Goal: Task Accomplishment & Management: Manage account settings

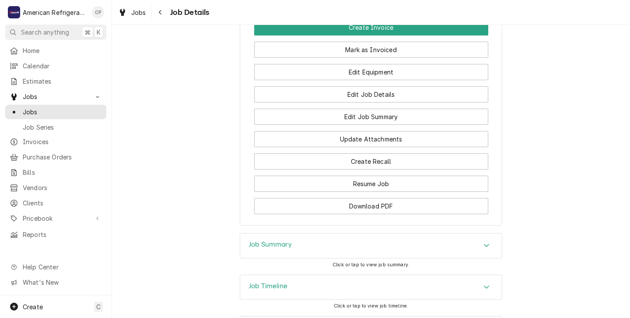
scroll to position [640, 0]
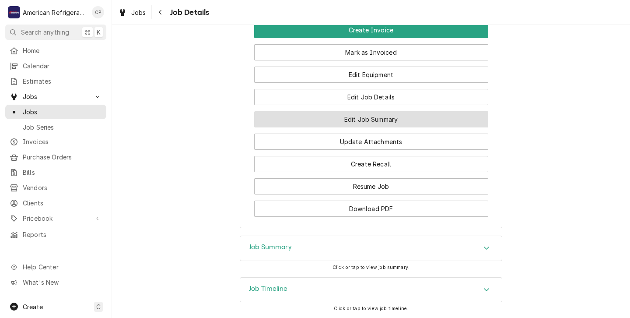
click at [330, 127] on button "Edit Job Summary" at bounding box center [371, 119] width 234 height 16
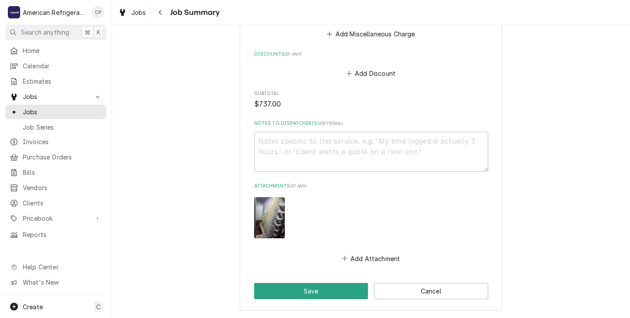
scroll to position [1237, 0]
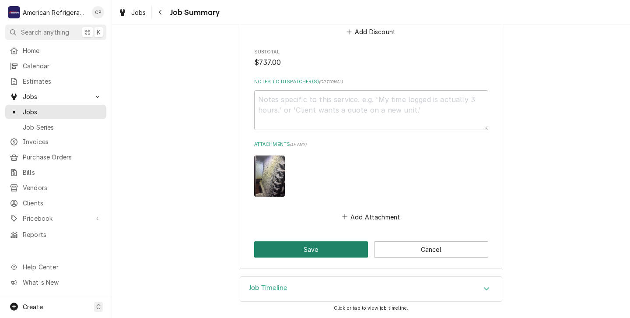
click at [317, 251] on button "Save" at bounding box center [311, 249] width 114 height 16
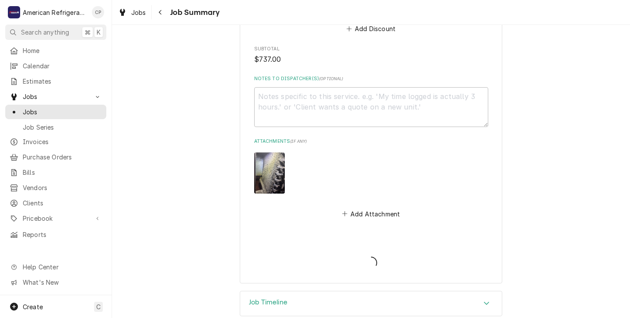
type textarea "x"
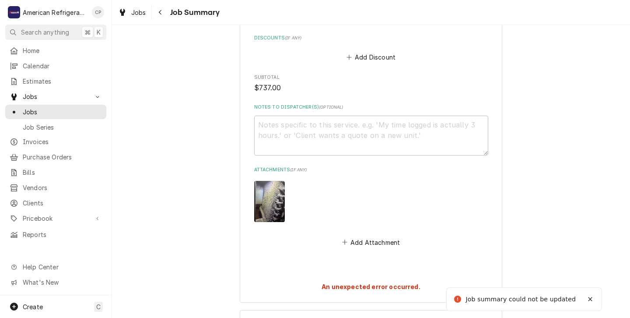
scroll to position [1206, 0]
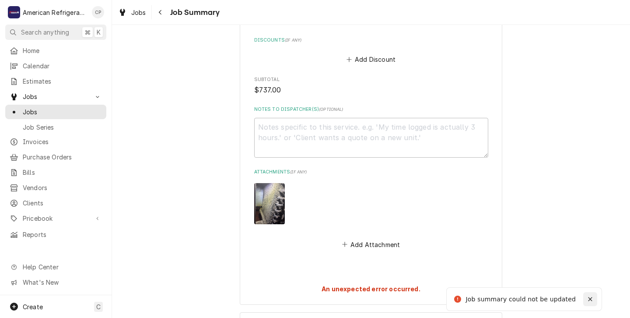
click at [591, 298] on icon "Notifications alt+T" at bounding box center [590, 299] width 6 height 6
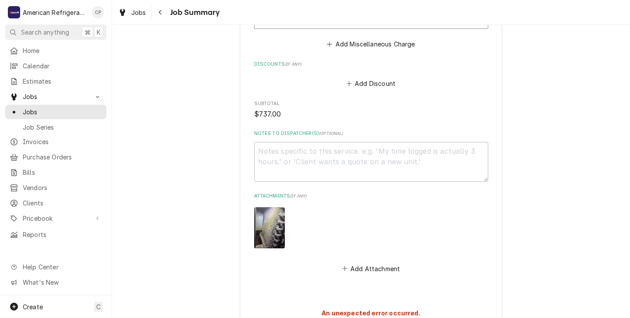
scroll to position [1245, 0]
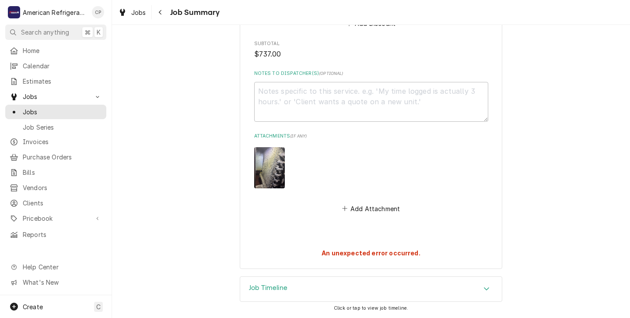
click at [341, 256] on strong "An unexpected error occurred." at bounding box center [371, 252] width 99 height 7
click at [28, 109] on span "Jobs" at bounding box center [62, 111] width 79 height 9
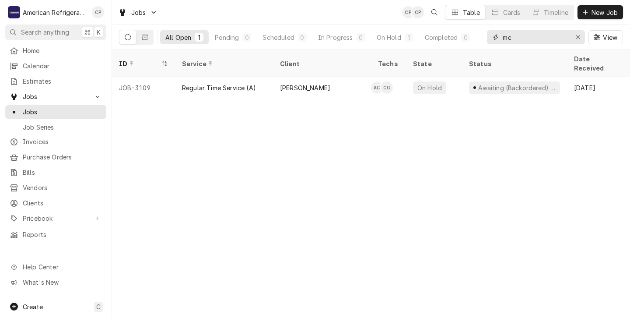
click at [513, 38] on input "mc" at bounding box center [536, 37] width 66 height 14
type input "m"
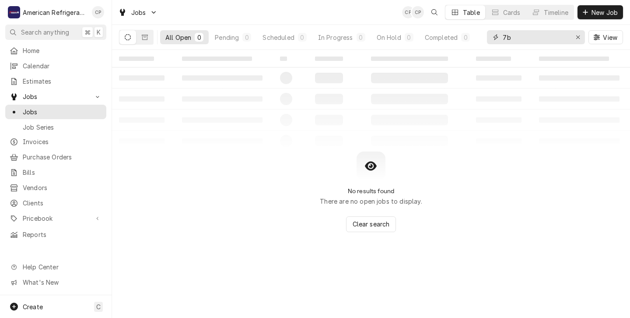
type input "7"
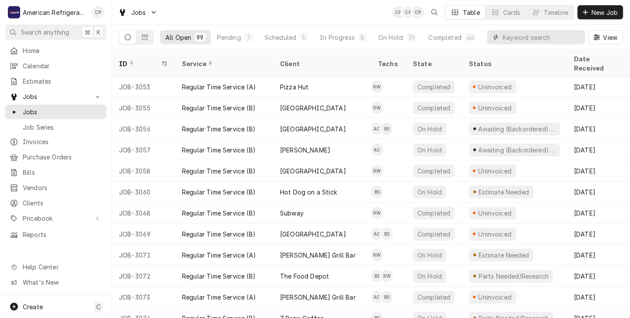
scroll to position [1065, 0]
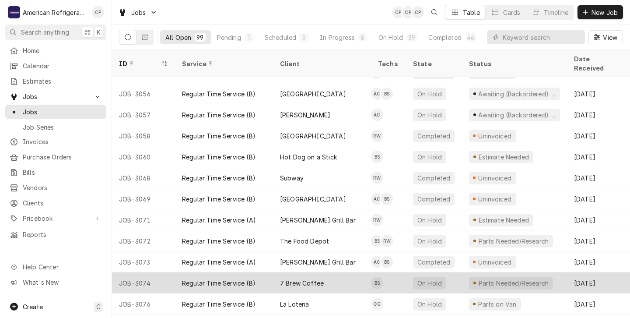
click at [355, 275] on div "7 Brew Coffee" at bounding box center [322, 282] width 98 height 21
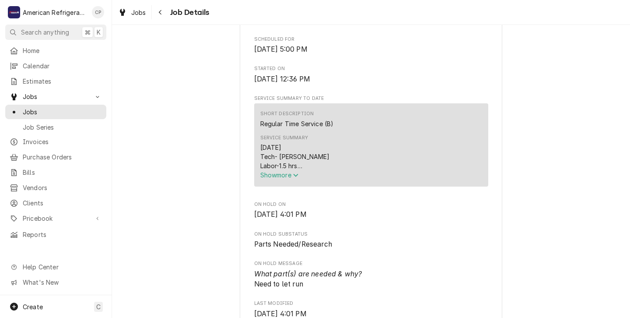
scroll to position [259, 0]
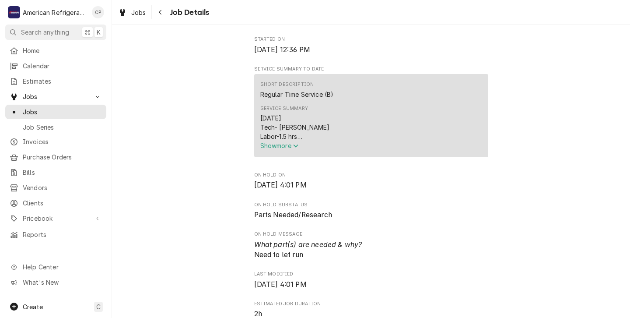
click at [344, 141] on div "9/23/25 Tech- Brandon Labor-1.5 hrs Found left side of the evaporator where exp…" at bounding box center [371, 127] width 222 height 28
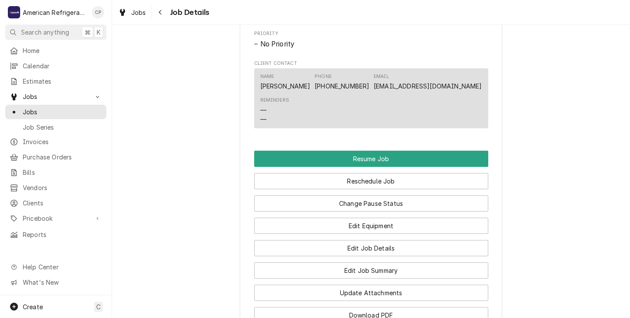
scroll to position [622, 0]
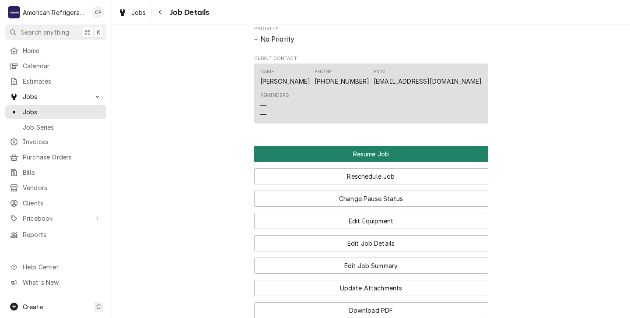
click at [360, 162] on button "Resume Job" at bounding box center [371, 154] width 234 height 16
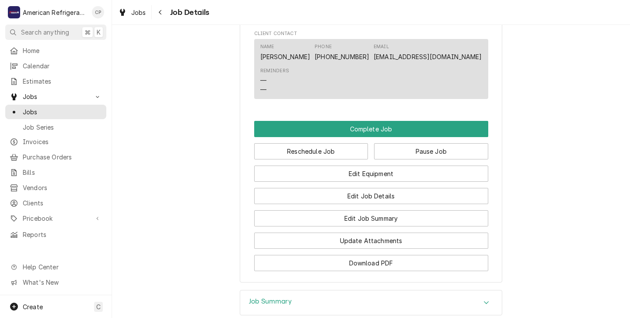
scroll to position [587, 0]
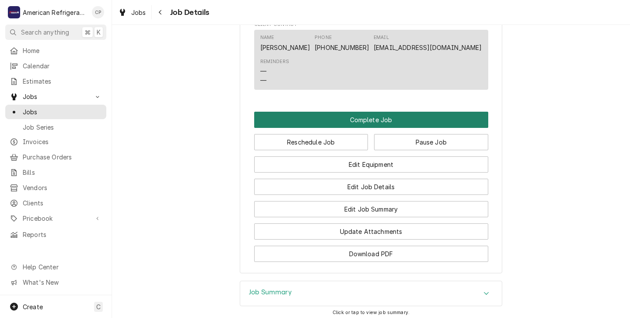
click at [344, 128] on button "Complete Job" at bounding box center [371, 120] width 234 height 16
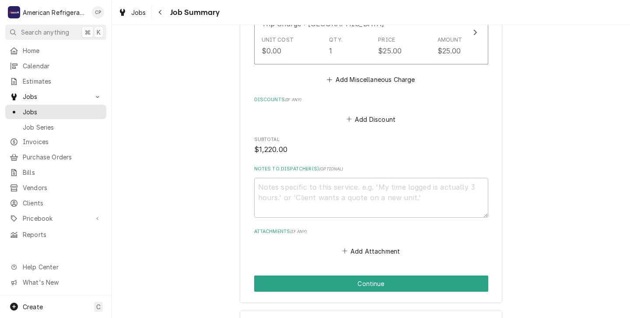
scroll to position [1098, 0]
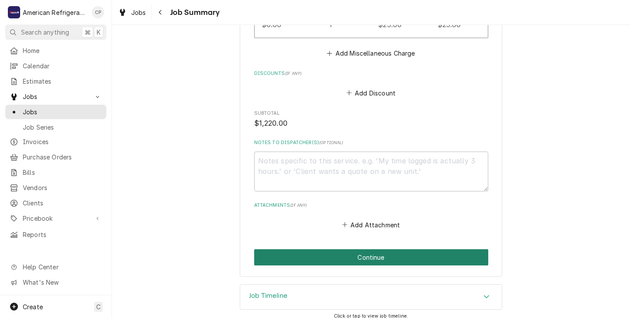
click at [333, 249] on button "Continue" at bounding box center [371, 257] width 234 height 16
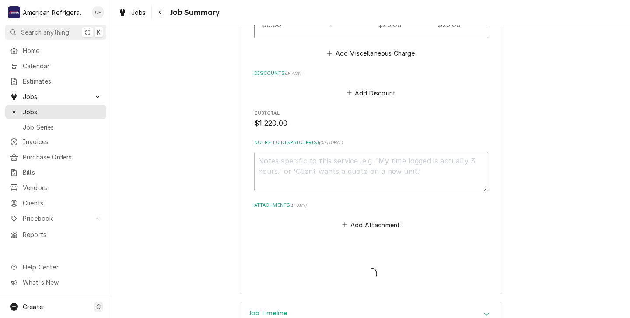
type textarea "x"
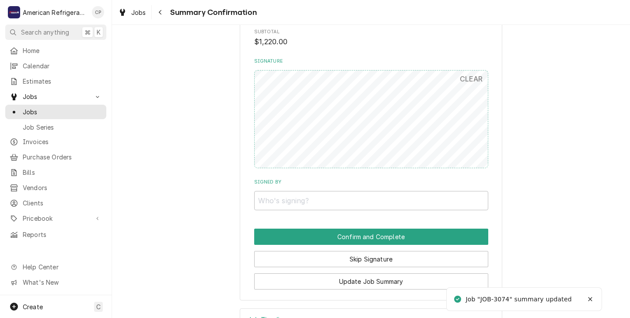
scroll to position [1006, 0]
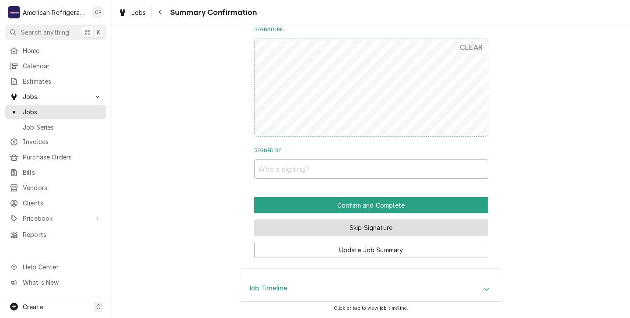
click at [314, 226] on button "Skip Signature" at bounding box center [371, 227] width 234 height 16
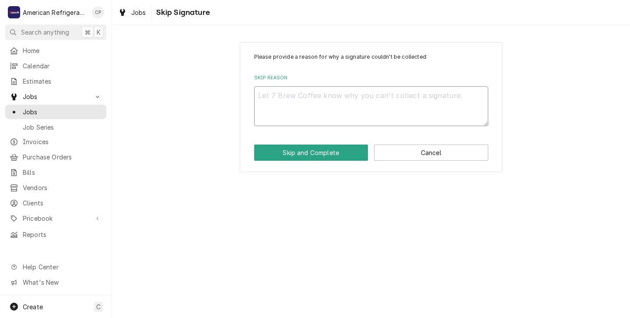
click at [264, 102] on textarea "Skip Reason" at bounding box center [371, 106] width 234 height 40
type textarea "x"
type textarea "N"
type textarea "x"
type textarea "N/"
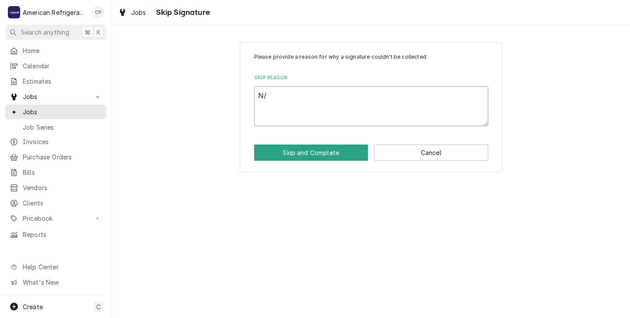
type textarea "x"
type textarea "N/A"
click at [294, 152] on button "Skip and Complete" at bounding box center [311, 152] width 114 height 16
type textarea "x"
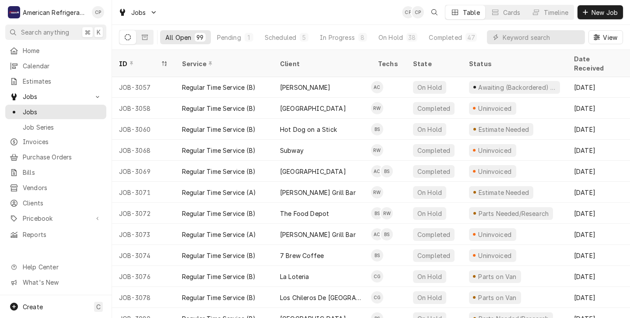
scroll to position [1079, 0]
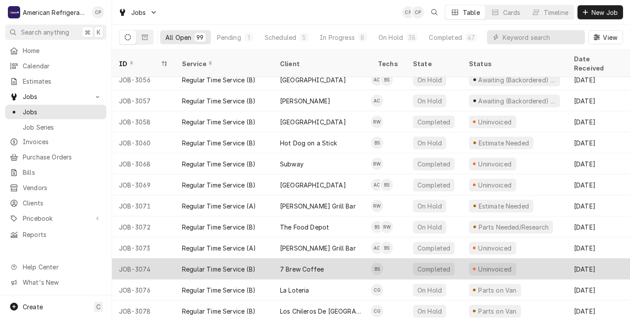
click at [344, 258] on div "7 Brew Coffee" at bounding box center [322, 268] width 98 height 21
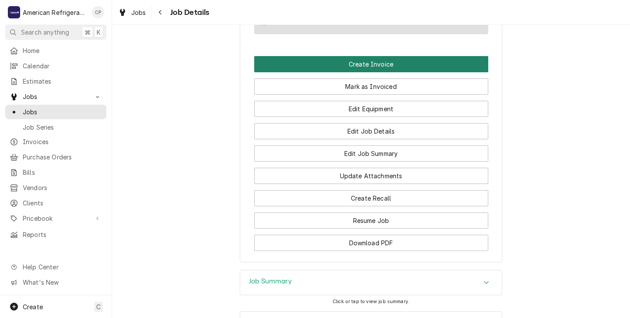
scroll to position [547, 0]
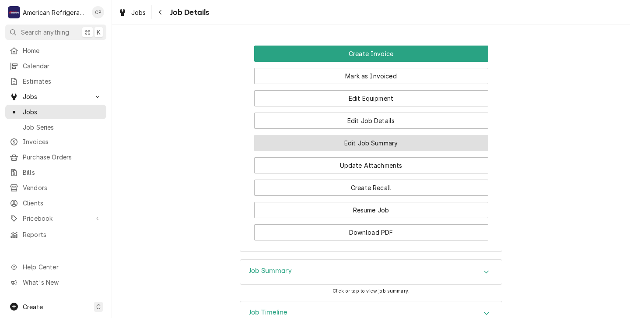
click at [375, 151] on button "Edit Job Summary" at bounding box center [371, 143] width 234 height 16
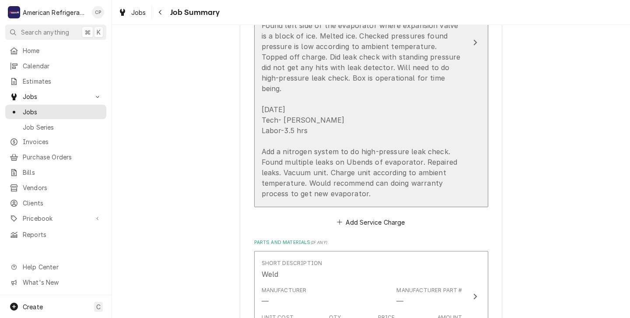
scroll to position [373, 0]
click at [385, 171] on div "9/23/25 Tech- Brandon Labor-1.5 hrs Found left side of the evaporator where exp…" at bounding box center [362, 87] width 201 height 221
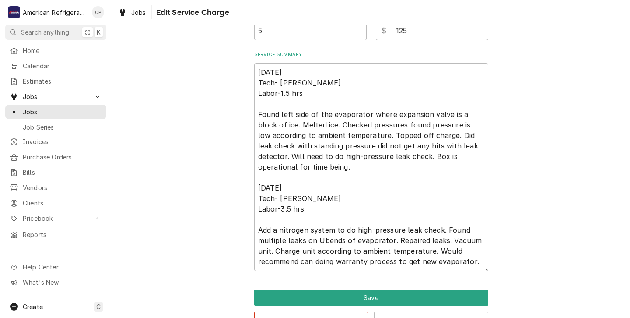
scroll to position [312, 0]
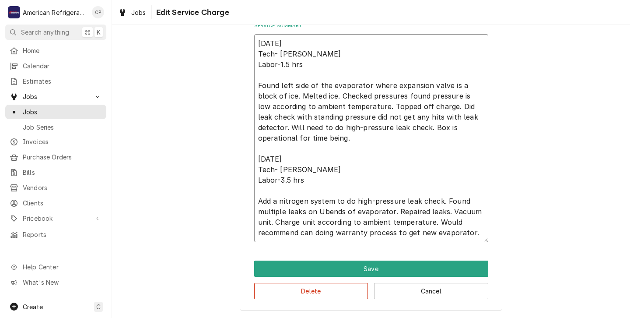
click at [313, 233] on textarea "9/23/25 Tech- Brandon Labor-1.5 hrs Found left side of the evaporator where exp…" at bounding box center [371, 138] width 234 height 208
type textarea "x"
type textarea "9/23/25 Tech- Brandon Labor-1.5 hrs Found left side of the evaporator where exp…"
type textarea "x"
type textarea "9/23/25 Tech- Brandon Labor-1.5 hrs Found left side of the evaporator where exp…"
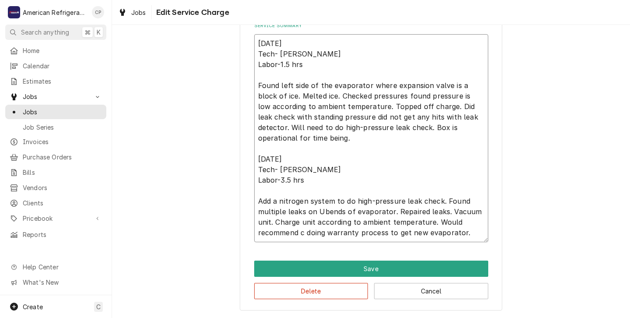
type textarea "x"
type textarea "9/23/25 Tech- Brandon Labor-1.5 hrs Found left side of the evaporator where exp…"
type textarea "x"
type textarea "9/23/25 Tech- Brandon Labor-1.5 hrs Found left side of the evaporator where exp…"
type textarea "x"
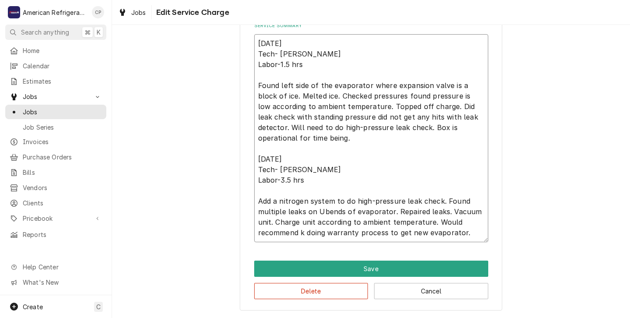
type textarea "9/23/25 Tech- Brandon Labor-1.5 hrs Found left side of the evaporator where exp…"
type textarea "x"
type textarea "9/23/25 Tech- Brandon Labor-1.5 hrs Found left side of the evaporator where exp…"
click at [304, 64] on textarea "9/23/25 Tech- Brandon Labor-1.5 hrs Found left side of the evaporator where exp…" at bounding box center [371, 138] width 234 height 208
type textarea "x"
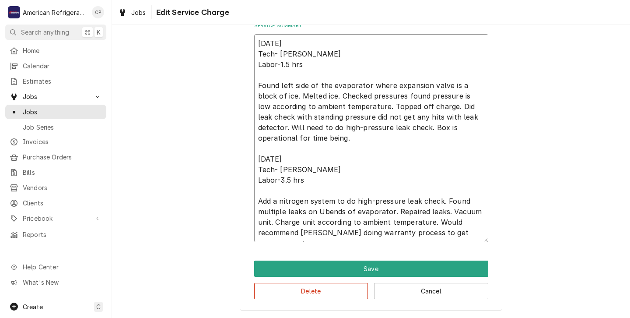
type textarea "9/23/25 Tech- Brandon Labor-1.5 hr Found left side of the evaporator where expa…"
type textarea "x"
type textarea "9/23/25 Tech- Brandon Labor-1.5 h Found left side of the evaporator where expan…"
type textarea "x"
type textarea "9/23/25 Tech- Brandon Labor-1.5 Found left side of the evaporator where expansi…"
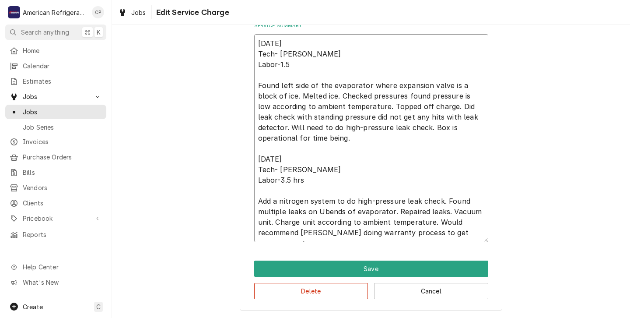
type textarea "x"
type textarea "9/23/25 Tech- Brandon Labor-1.5 Found left side of the evaporator where expansi…"
type textarea "x"
type textarea "9/23/25 Tech- Brandon Labor-1. Found left side of the evaporator where expansio…"
type textarea "x"
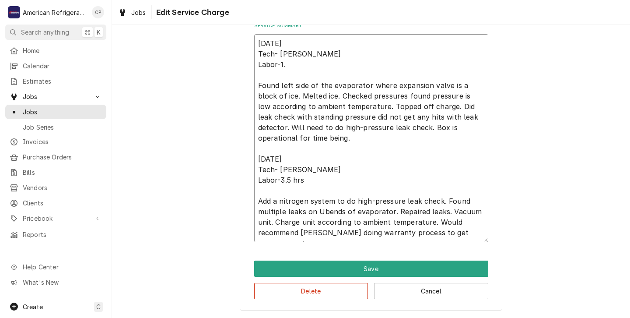
type textarea "9/23/25 Tech- Brandon Labor-1 Found left side of the evaporator where expansion…"
type textarea "x"
type textarea "9/23/25 Tech- Brandon Labor- Found left side of the evaporator where expansion …"
type textarea "x"
type textarea "9/23/25 Tech- Brandon Labor Found left side of the evaporator where expansion v…"
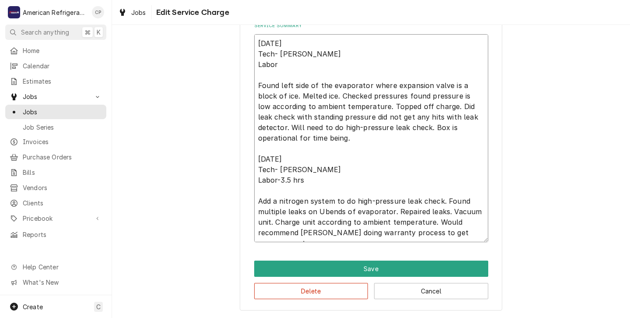
type textarea "x"
type textarea "9/23/25 Tech- Brandon Labo Found left side of the evaporator where expansion va…"
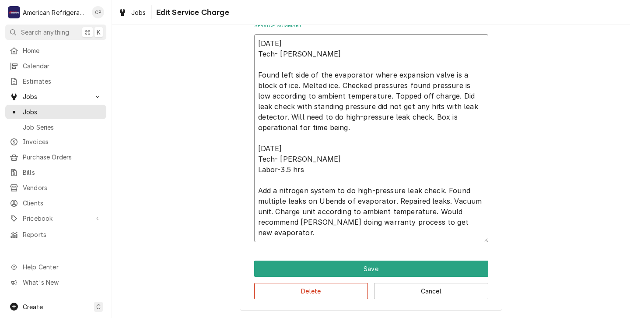
type textarea "x"
type textarea "9/23/25 Tech- Brandon Lab Found left side of the evaporator where expansion val…"
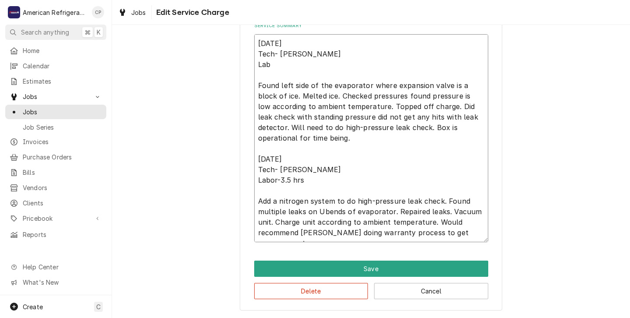
type textarea "x"
type textarea "9/23/25 Tech- Brandon La Found left side of the evaporator where expansion valv…"
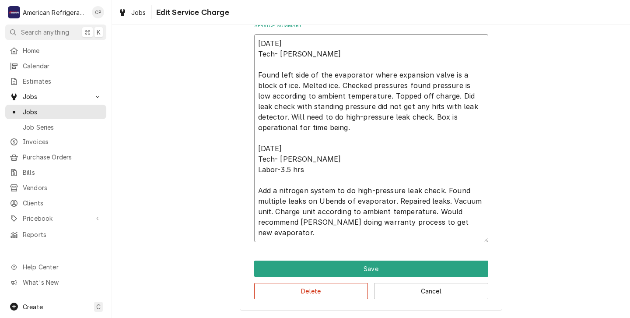
type textarea "x"
type textarea "9/23/25 Tech- Brandon L Found left side of the evaporator where expansion valve…"
type textarea "x"
type textarea "9/23/25 Tech- Brandon Found left side of the evaporator where expansion valve i…"
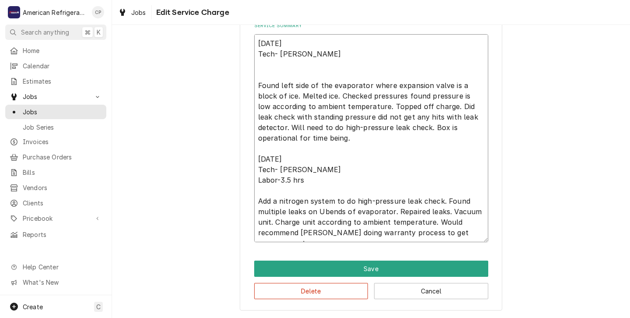
click at [308, 178] on textarea "9/23/25 Tech- Brandon Found left side of the evaporator where expansion valve i…" at bounding box center [371, 138] width 234 height 208
type textarea "x"
type textarea "9/23/25 Tech- Brandon Found left side of the evaporator where expansion valve i…"
type textarea "x"
type textarea "9/23/25 Tech- Brandon Found left side of the evaporator where expansion valve i…"
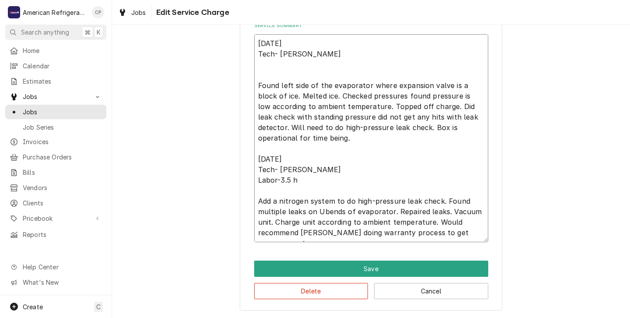
type textarea "x"
type textarea "9/23/25 Tech- Brandon Found left side of the evaporator where expansion valve i…"
type textarea "x"
type textarea "9/23/25 Tech- Brandon Found left side of the evaporator where expansion valve i…"
type textarea "x"
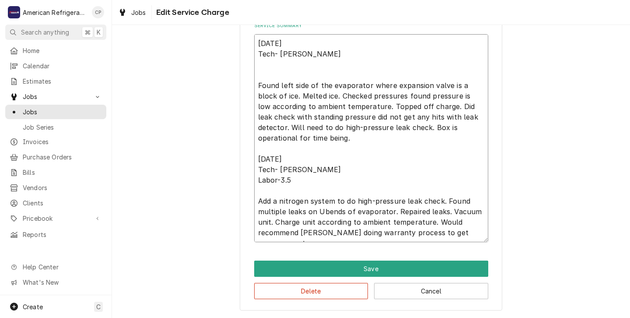
type textarea "9/23/25 Tech- Brandon Found left side of the evaporator where expansion valve i…"
type textarea "x"
type textarea "9/23/25 Tech- Brandon Found left side of the evaporator where expansion valve i…"
type textarea "x"
type textarea "9/23/25 Tech- Brandon Found left side of the evaporator where expansion valve i…"
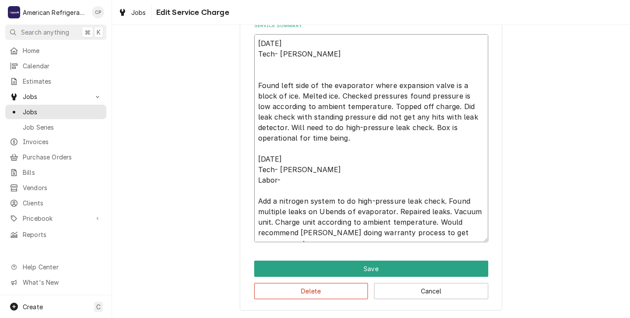
type textarea "x"
type textarea "9/23/25 Tech- Brandon Found left side of the evaporator where expansion valve i…"
type textarea "x"
type textarea "9/23/25 Tech- Brandon Found left side of the evaporator where expansion valve i…"
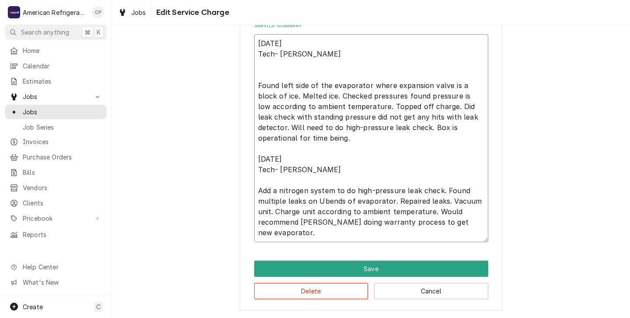
type textarea "x"
type textarea "9/23/25 Tech- Brandon Found left side of the evaporator where expansion valve i…"
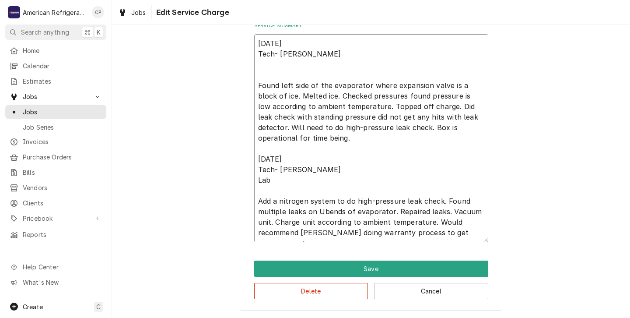
type textarea "x"
type textarea "9/23/25 Tech- Brandon Found left side of the evaporator where expansion valve i…"
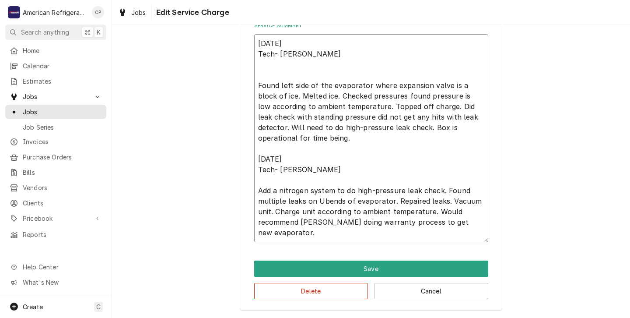
type textarea "x"
type textarea "9/23/25 Tech- Brandon Found left side of the evaporator where expansion valve i…"
type textarea "x"
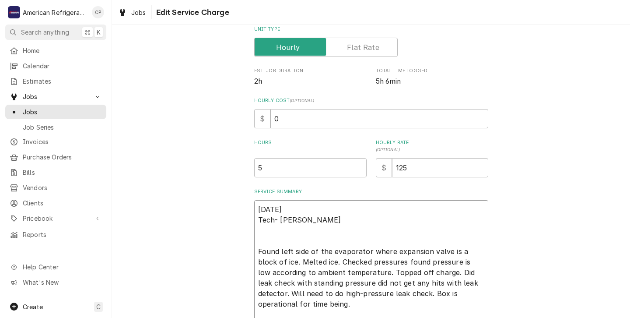
scroll to position [138, 0]
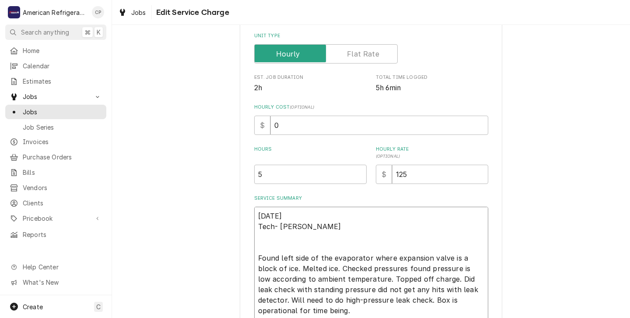
type textarea "9/23/25 Tech- Brandon Found left side of the evaporator where expansion valve i…"
click at [265, 175] on input "5" at bounding box center [310, 174] width 112 height 19
type textarea "x"
type input "7"
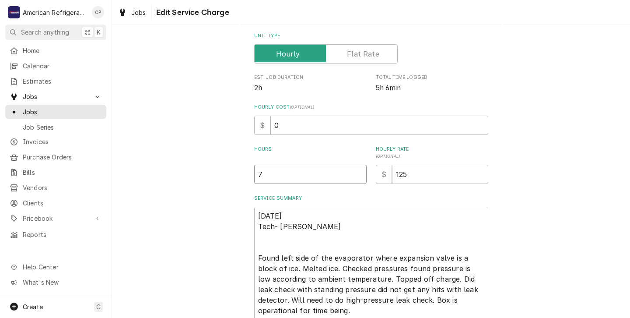
type textarea "x"
type input "6"
type textarea "x"
type input "6.7"
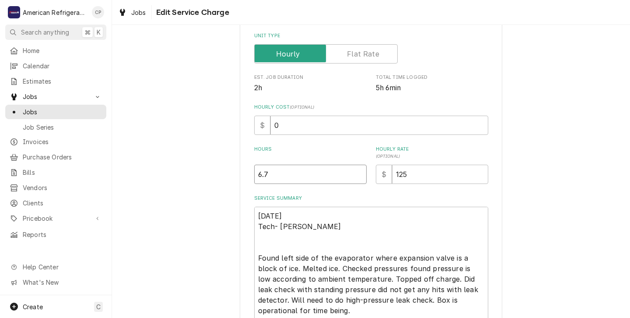
type textarea "x"
type input "6.75"
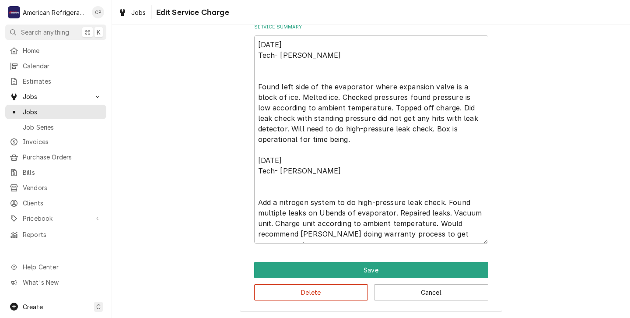
scroll to position [312, 0]
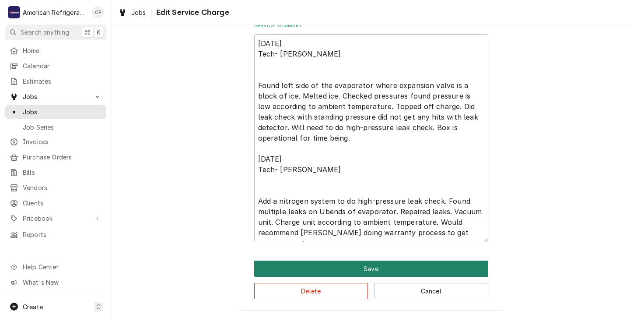
click at [319, 271] on button "Save" at bounding box center [371, 268] width 234 height 16
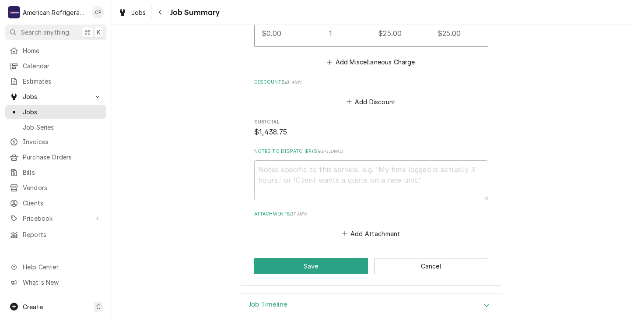
scroll to position [1098, 0]
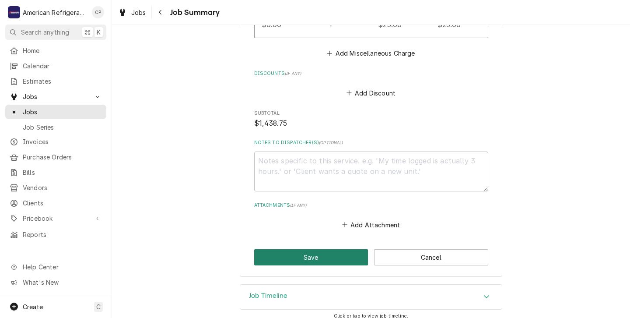
click at [305, 249] on button "Save" at bounding box center [311, 257] width 114 height 16
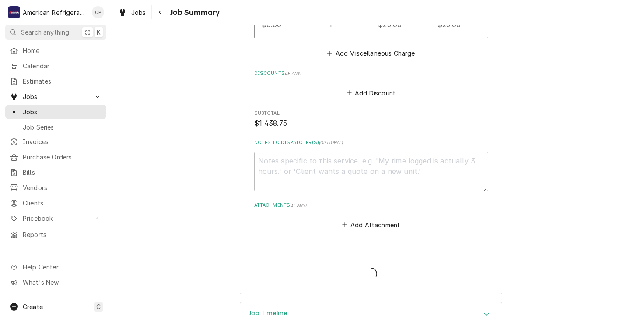
type textarea "x"
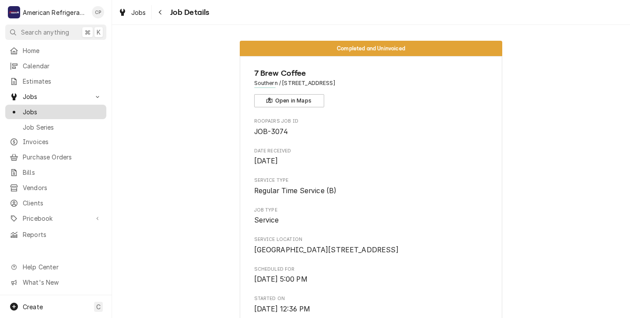
click at [28, 108] on span "Jobs" at bounding box center [62, 111] width 79 height 9
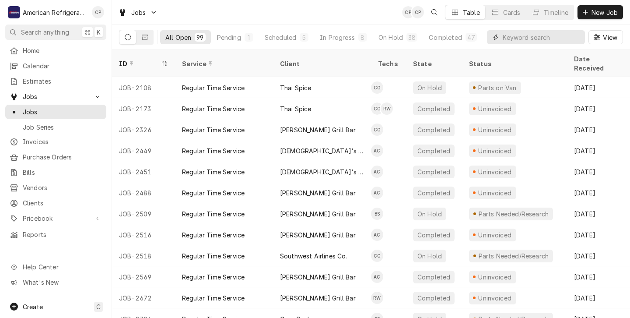
click at [504, 37] on input "Dynamic Content Wrapper" at bounding box center [542, 37] width 78 height 14
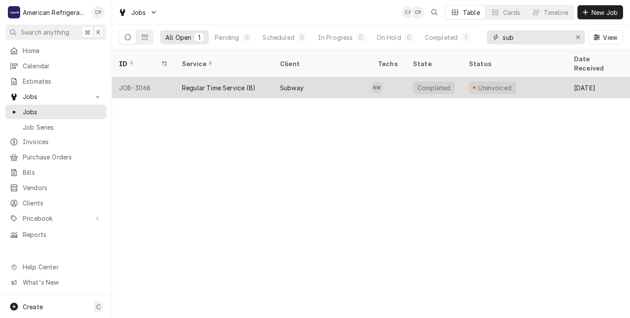
type input "sub"
click at [352, 77] on div "Subway" at bounding box center [322, 87] width 98 height 21
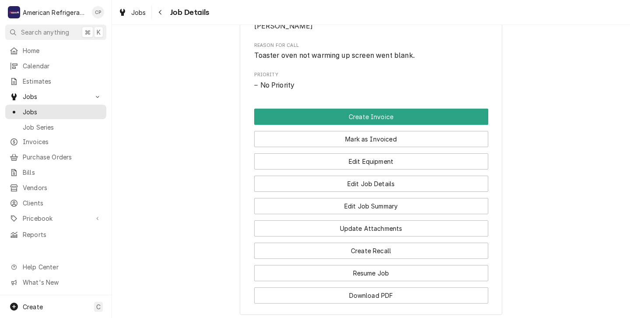
scroll to position [415, 0]
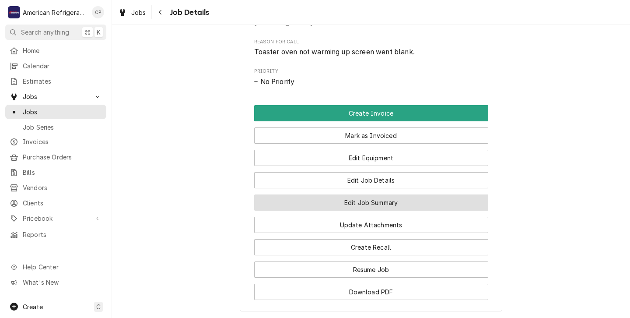
click at [368, 210] on button "Edit Job Summary" at bounding box center [371, 202] width 234 height 16
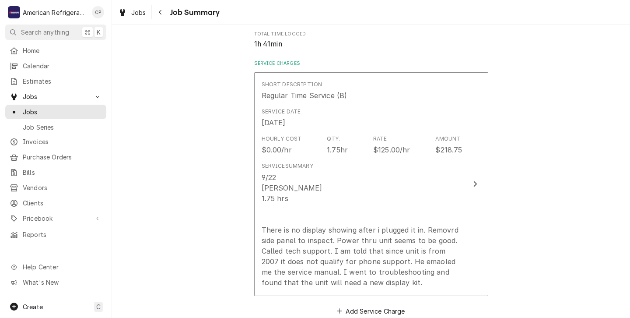
scroll to position [202, 0]
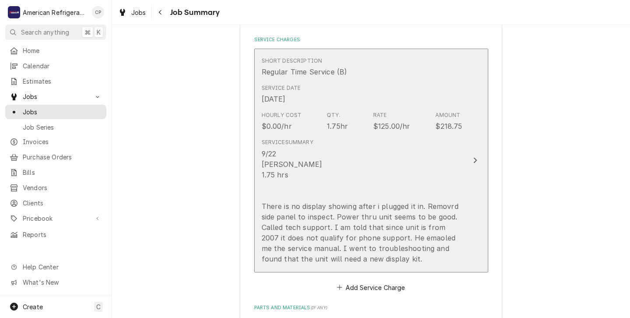
click at [345, 173] on div "9/22 [PERSON_NAME] 1.75 hrs There is no display showing after i plugged it in. …" at bounding box center [362, 206] width 201 height 116
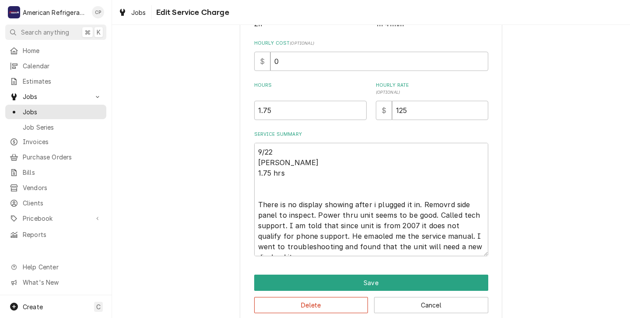
scroll to position [217, 0]
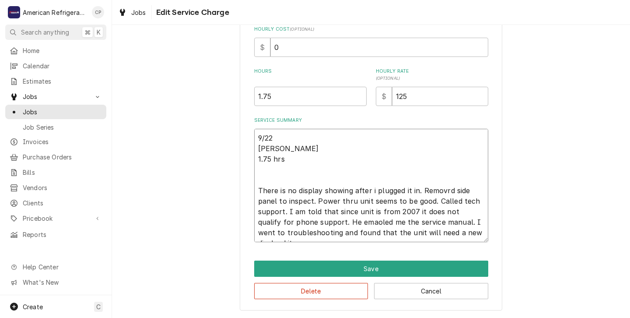
click at [284, 160] on textarea "9/22 [PERSON_NAME] 1.75 hrs There is no display showing after i plugged it in. …" at bounding box center [371, 185] width 234 height 113
type textarea "x"
type textarea "9/22 [PERSON_NAME] 1.75 hr There is no display showing after i plugged it in. R…"
type textarea "x"
type textarea "9/22 Richard 1.75 h There is no display showing after i plugged it in. Removrd …"
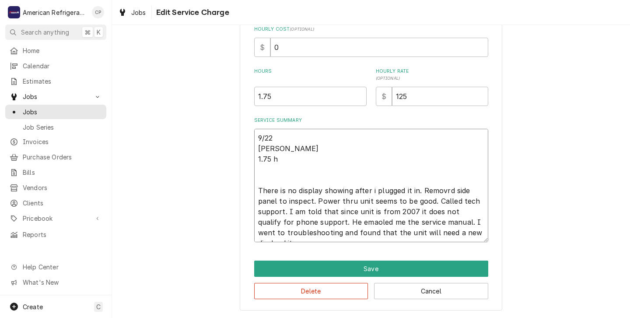
type textarea "x"
type textarea "9/22 Richard 1.75 There is no display showing after i plugged it in. Removrd si…"
type textarea "x"
type textarea "9/22 Richard 1.75 There is no display showing after i plugged it in. Removrd si…"
type textarea "x"
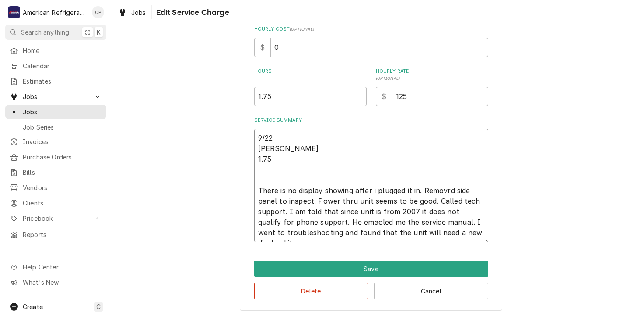
type textarea "9/22 Richard 1.7 There is no display showing after i plugged it in. Removrd sid…"
type textarea "x"
type textarea "9/22 Richard 1. There is no display showing after i plugged it in. Removrd side…"
type textarea "x"
type textarea "9/22 Richard 1 There is no display showing after i plugged it in. Removrd side …"
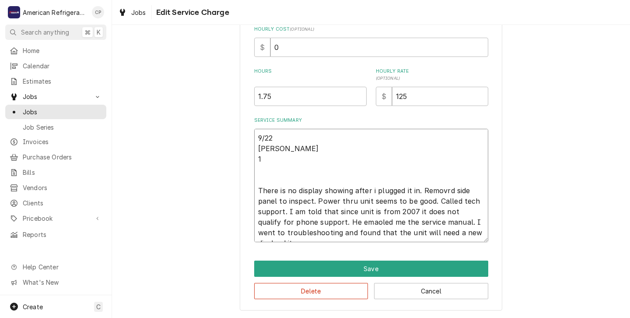
type textarea "x"
type textarea "9/22 Richard There is no display showing after i plugged it in. Removrd side pa…"
type textarea "x"
type textarea "9/22 Richard 2 There is no display showing after i plugged it in. Removrd side …"
click at [275, 94] on input "1.75" at bounding box center [310, 96] width 112 height 19
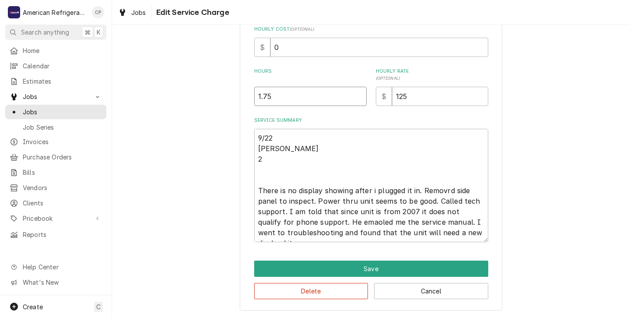
type textarea "x"
type input "1.7"
type textarea "x"
type input "1"
type textarea "x"
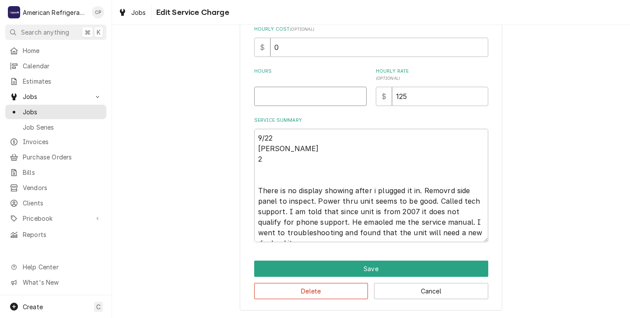
type textarea "x"
type input "2"
click at [266, 157] on textarea "9/22 Richard 2 There is no display showing after i plugged it in. Removrd side …" at bounding box center [371, 185] width 234 height 113
type textarea "x"
type textarea "9/22 Richard There is no display showing after i plugged it in. Removrd side pa…"
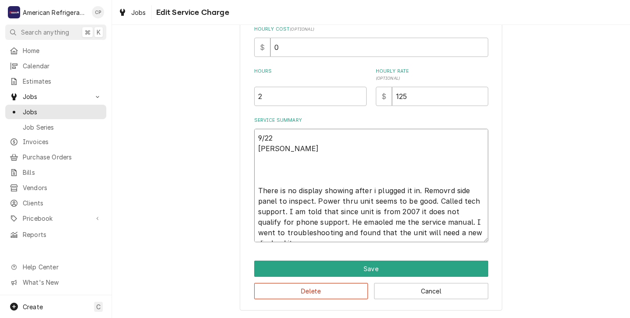
click at [483, 232] on textarea "9/22 Richard There is no display showing after i plugged it in. Removrd side pa…" at bounding box center [371, 185] width 234 height 113
type textarea "x"
type textarea "9/22 Richard There is no display showing after i plugged it in. Removrd side pa…"
type textarea "x"
type textarea "9/22 Richard There is no display showing after i plugged it in. Removrd side pa…"
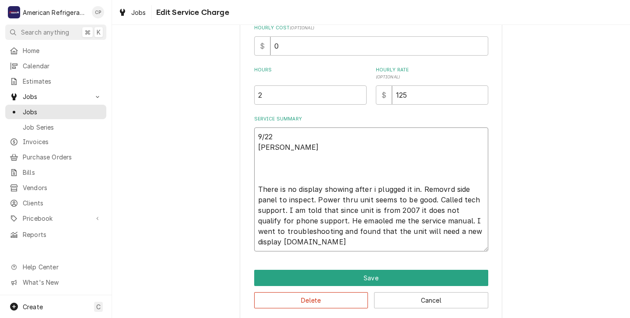
type textarea "x"
type textarea "9/22 Richard There is no display showing after i plugged it in. Removrd side pa…"
type textarea "x"
type textarea "9/22 Richard There is no display showing after i plugged it in. Removrd side pa…"
type textarea "x"
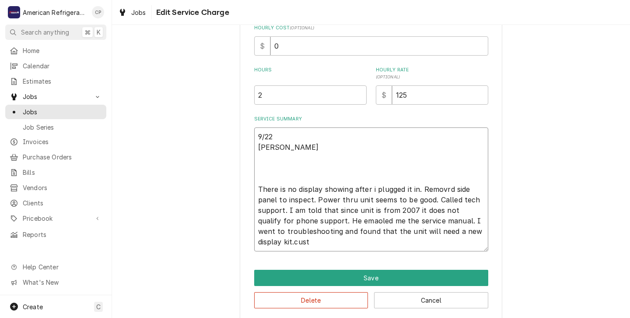
type textarea "9/22 Richard There is no display showing after i plugged it in. Removrd side pa…"
type textarea "x"
type textarea "9/22 Richard There is no display showing after i plugged it in. Removrd side pa…"
type textarea "x"
type textarea "9/22 Richard There is no display showing after i plugged it in. Removrd side pa…"
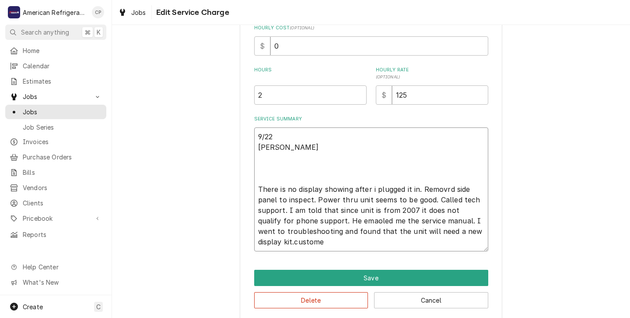
type textarea "x"
type textarea "9/22 Richard There is no display showing after i plugged it in. Removrd side pa…"
type textarea "x"
type textarea "9/22 Richard There is no display showing after i plugged it in. Removrd side pa…"
type textarea "x"
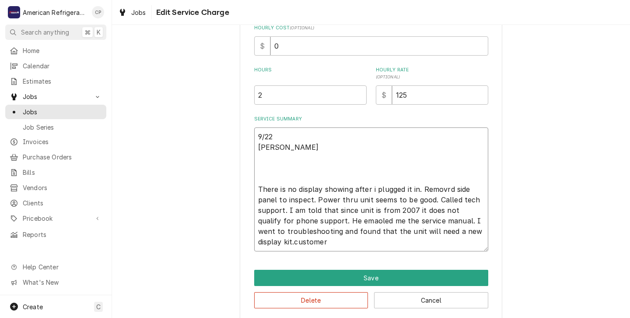
type textarea "9/22 Richard There is no display showing after i plugged it in. Removrd side pa…"
type textarea "x"
type textarea "9/22 Richard There is no display showing after i plugged it in. Removrd side pa…"
type textarea "x"
type textarea "9/22 Richard There is no display showing after i plugged it in. Removrd side pa…"
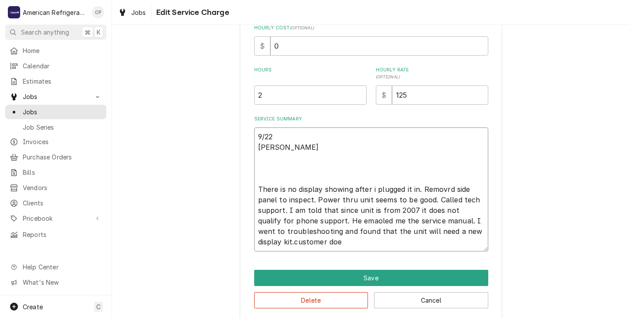
type textarea "x"
type textarea "9/22 Richard There is no display showing after i plugged it in. Removrd side pa…"
type textarea "x"
type textarea "9/22 Richard There is no display showing after i plugged it in. Removrd side pa…"
type textarea "x"
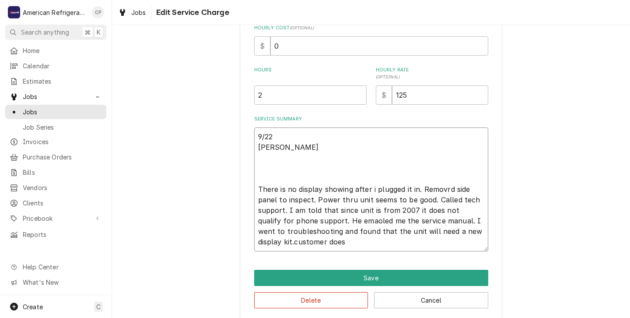
type textarea "9/22 Richard There is no display showing after i plugged it in. Removrd side pa…"
type textarea "x"
type textarea "9/22 Richard There is no display showing after i plugged it in. Removrd side pa…"
type textarea "x"
type textarea "9/22 Richard There is no display showing after i plugged it in. Removrd side pa…"
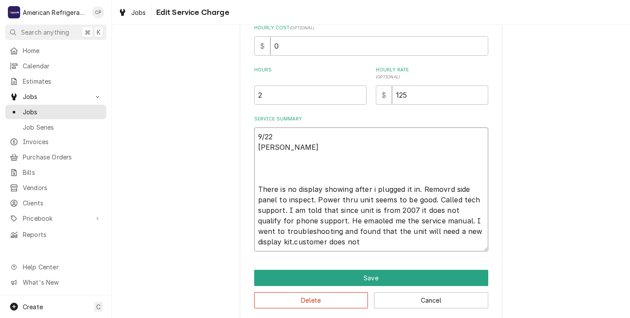
type textarea "x"
type textarea "9/22 Richard There is no display showing after i plugged it in. Removrd side pa…"
type textarea "x"
type textarea "9/22 Richard There is no display showing after i plugged it in. Removrd side pa…"
type textarea "x"
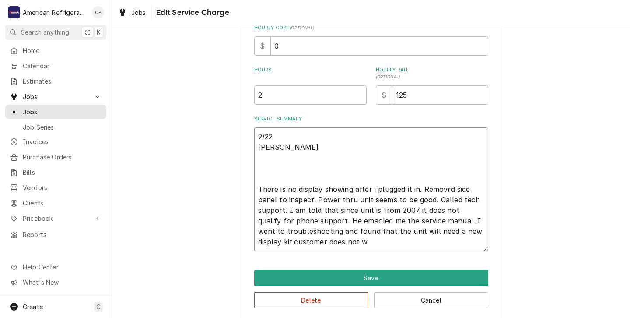
type textarea "9/22 Richard There is no display showing after i plugged it in. Removrd side pa…"
type textarea "x"
type textarea "9/22 Richard There is no display showing after i plugged it in. Removrd side pa…"
type textarea "x"
type textarea "9/22 Richard There is no display showing after i plugged it in. Removrd side pa…"
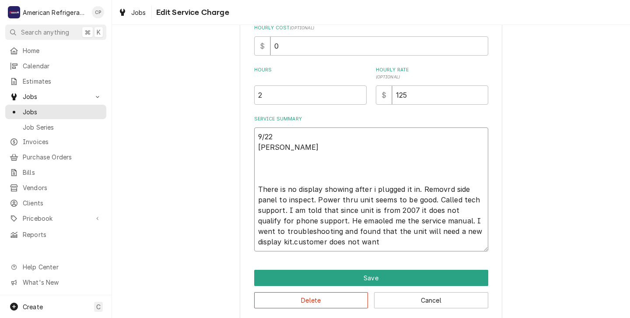
type textarea "x"
type textarea "9/22 Richard There is no display showing after i plugged it in. Removrd side pa…"
type textarea "x"
type textarea "9/22 Richard There is no display showing after i plugged it in. Removrd side pa…"
type textarea "x"
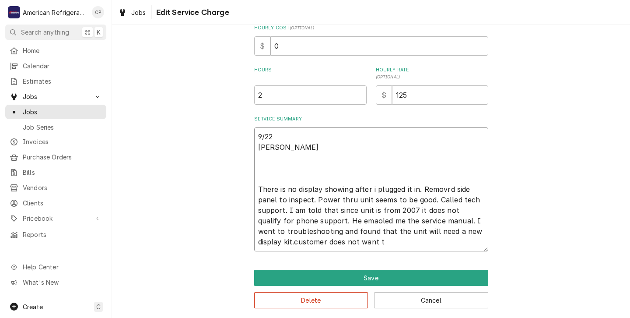
type textarea "9/22 Richard There is no display showing after i plugged it in. Removrd side pa…"
type textarea "x"
type textarea "9/22 Richard There is no display showing after i plugged it in. Removrd side pa…"
type textarea "x"
type textarea "9/22 Richard There is no display showing after i plugged it in. Removrd side pa…"
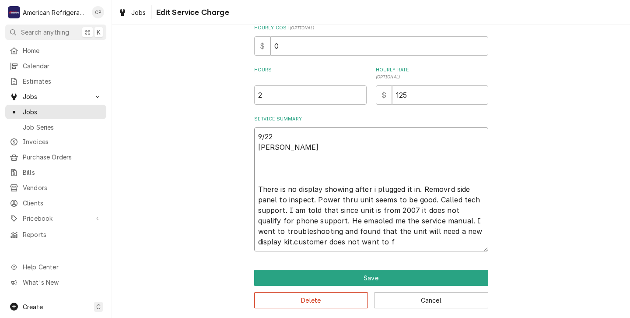
type textarea "x"
type textarea "9/22 Richard There is no display showing after i plugged it in. Removrd side pa…"
type textarea "x"
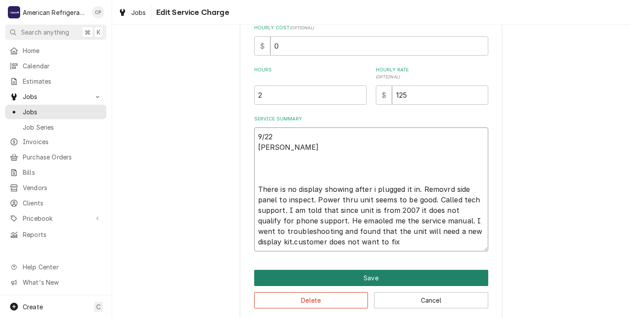
type textarea "9/22 Richard There is no display showing after i plugged it in. Removrd side pa…"
click at [355, 278] on button "Save" at bounding box center [371, 278] width 234 height 16
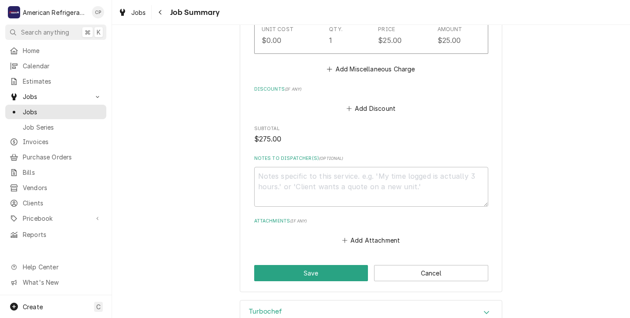
scroll to position [644, 0]
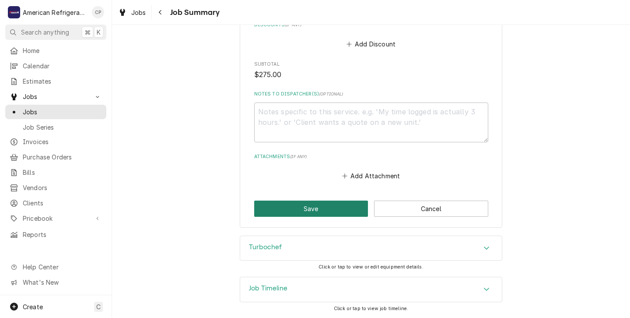
click at [315, 206] on button "Save" at bounding box center [311, 208] width 114 height 16
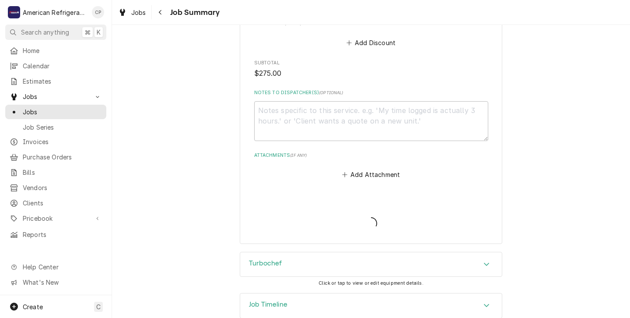
type textarea "x"
